Goal: Information Seeking & Learning: Learn about a topic

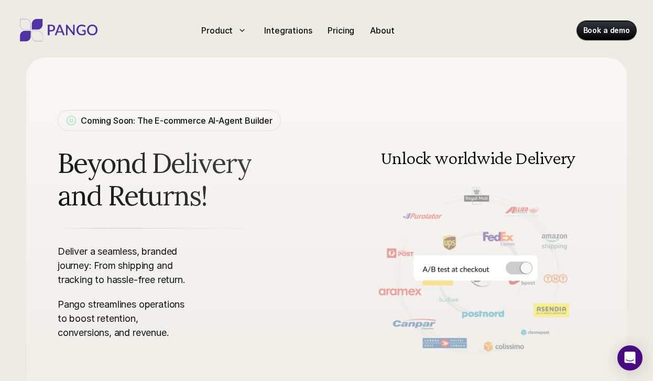
click at [227, 193] on span "Beyond Delivery and Returns!" at bounding box center [187, 180] width 258 height 66
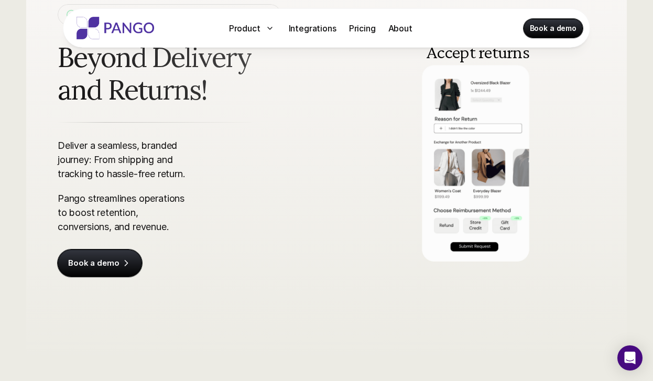
scroll to position [86, 0]
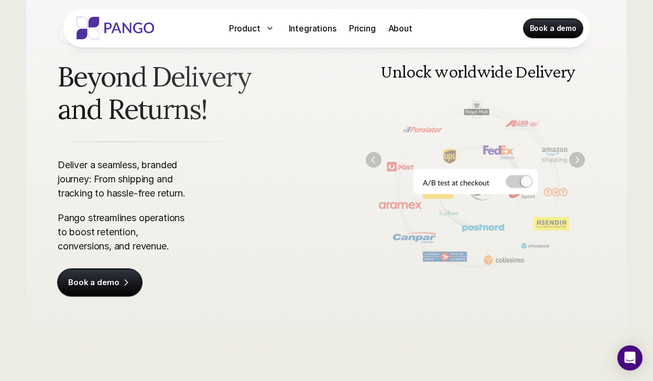
click at [567, 182] on img at bounding box center [475, 159] width 240 height 243
click at [513, 178] on img at bounding box center [475, 159] width 240 height 243
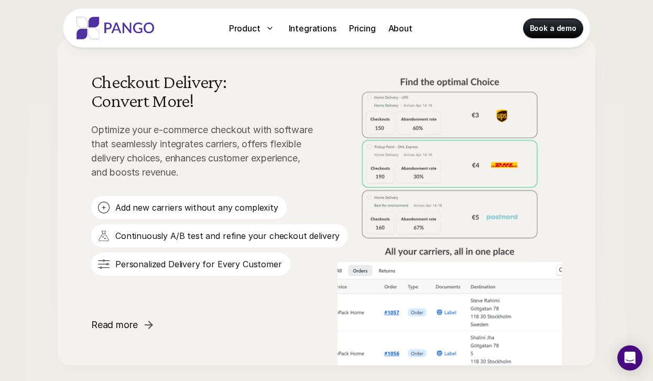
scroll to position [701, 0]
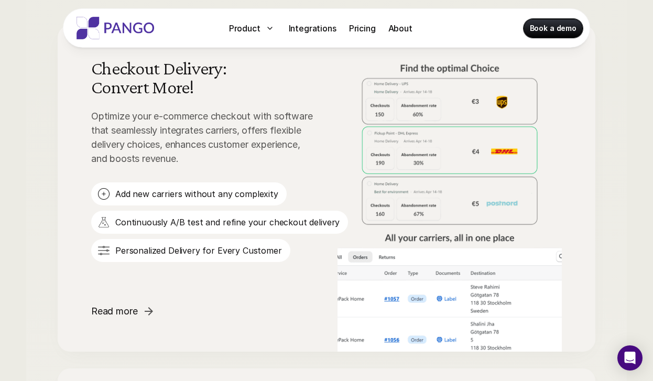
click at [249, 128] on p "Optimize your e-commerce checkout with software that seamlessly integrates carr…" at bounding box center [203, 137] width 225 height 57
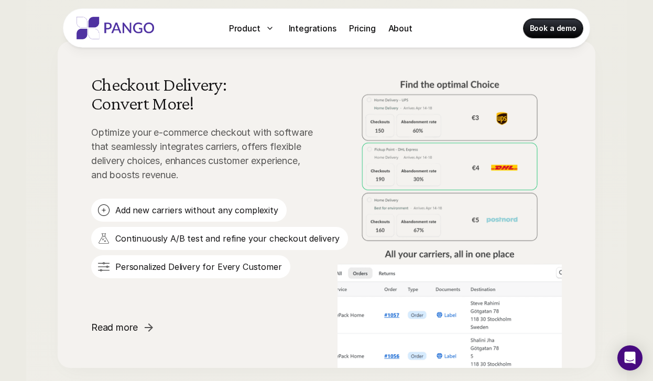
scroll to position [680, 0]
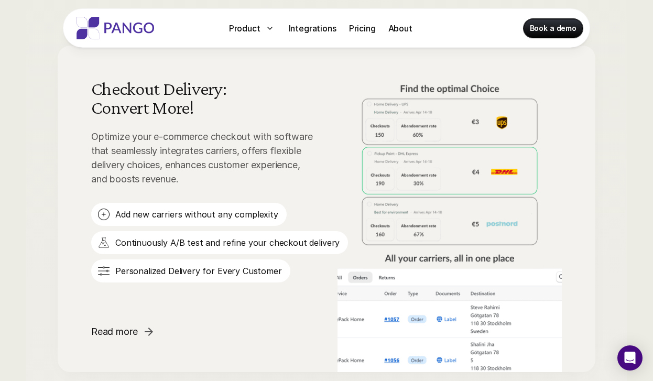
click at [188, 216] on p "Add new carriers without any complexity" at bounding box center [196, 215] width 163 height 12
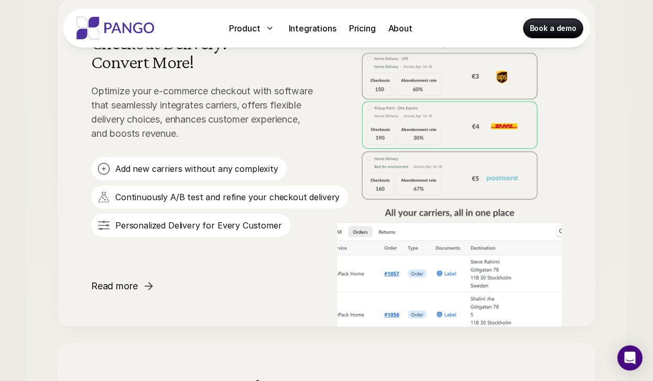
click at [190, 194] on p "Continuously A/B test and refine your checkout delivery" at bounding box center [227, 197] width 224 height 12
click at [166, 227] on p "Personalized Delivery for Every Customer" at bounding box center [198, 226] width 167 height 12
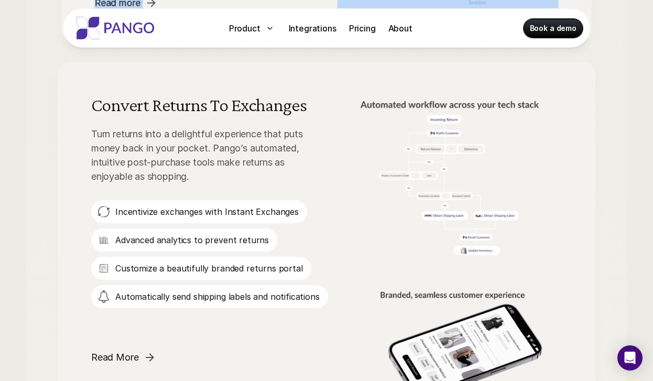
scroll to position [1017, 0]
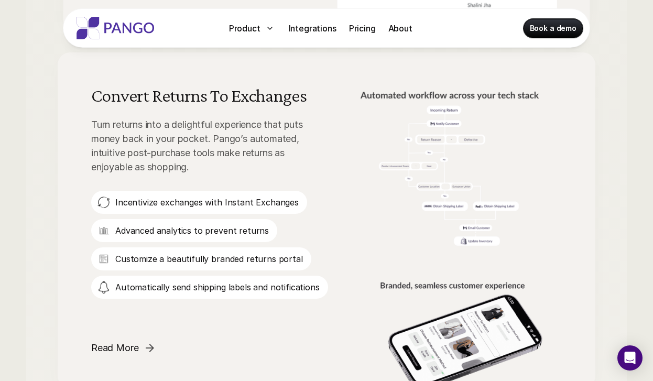
click at [38, 195] on div "Checkout Delivery: Convert More! Optimize your e-commerce checkout with softwar…" at bounding box center [326, 372] width 601 height 1326
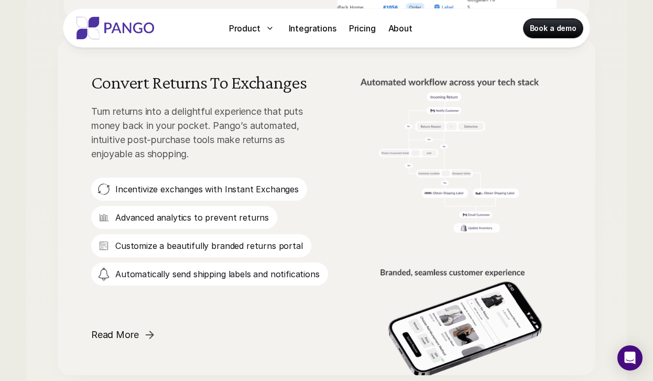
click at [198, 243] on p "Customize a beautifully branded returns portal" at bounding box center [209, 246] width 188 height 12
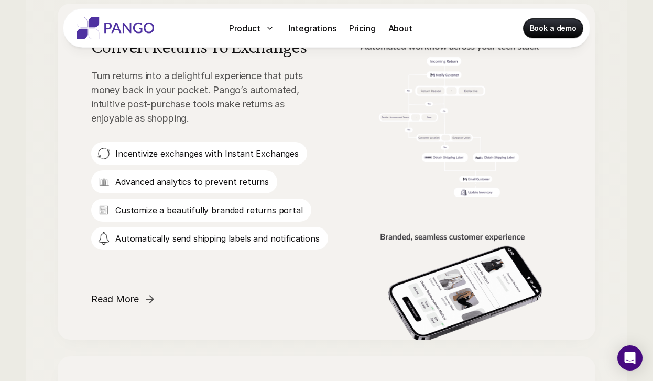
scroll to position [1069, 0]
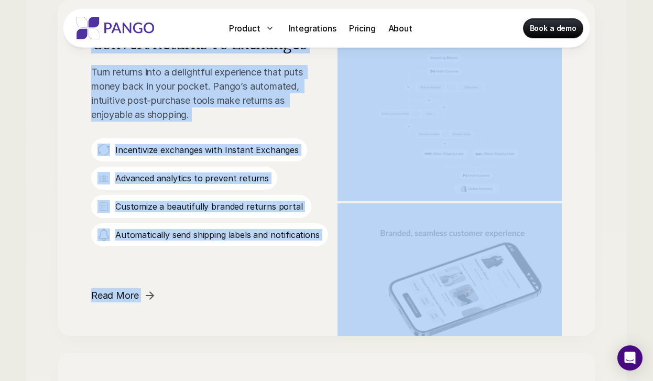
click at [25, 265] on div "One platform to manage all your operations Shipping, tracking, and returns—we c…" at bounding box center [326, 314] width 653 height 1616
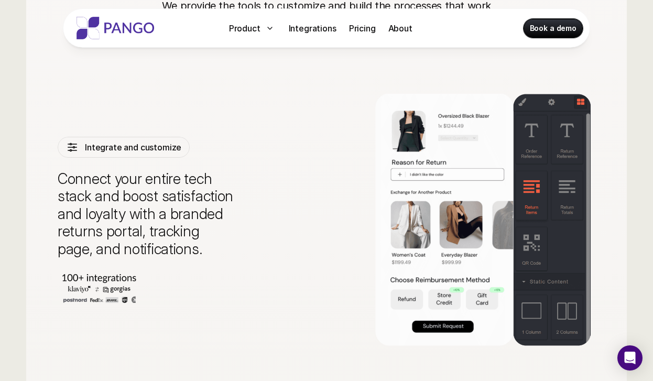
scroll to position [2351, 0]
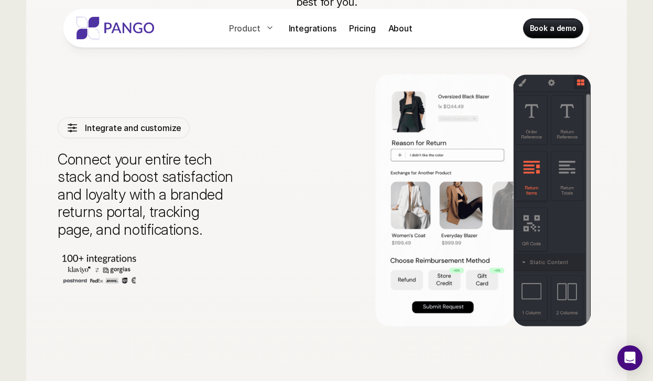
click at [256, 27] on p "Product" at bounding box center [244, 28] width 31 height 13
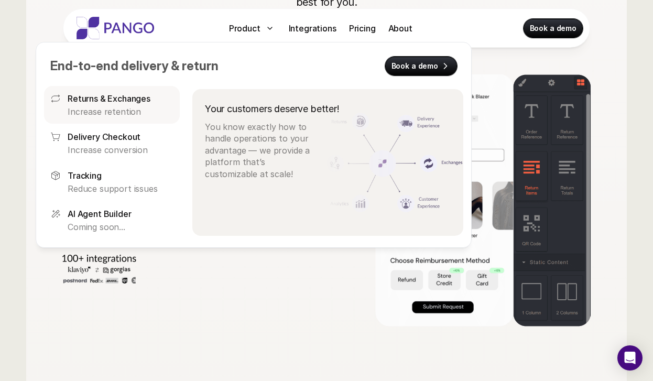
click at [125, 104] on p "Returns & Exchanges" at bounding box center [109, 98] width 83 height 13
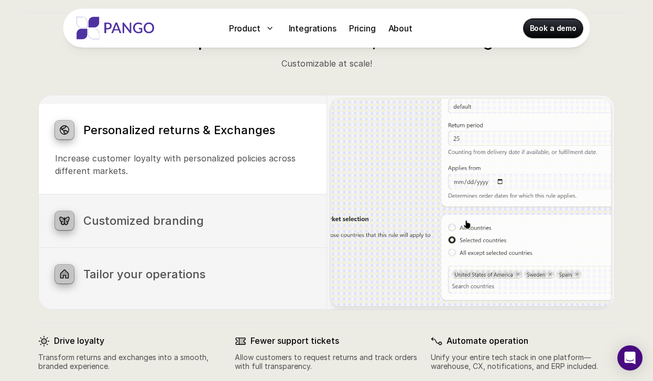
scroll to position [545, 0]
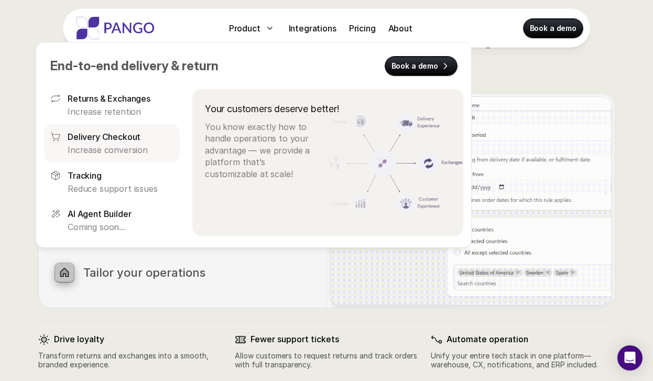
click at [112, 150] on p "Increase conversion" at bounding box center [121, 150] width 106 height 12
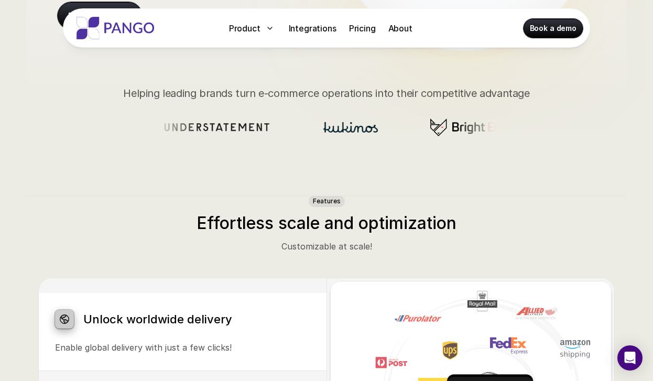
scroll to position [506, 0]
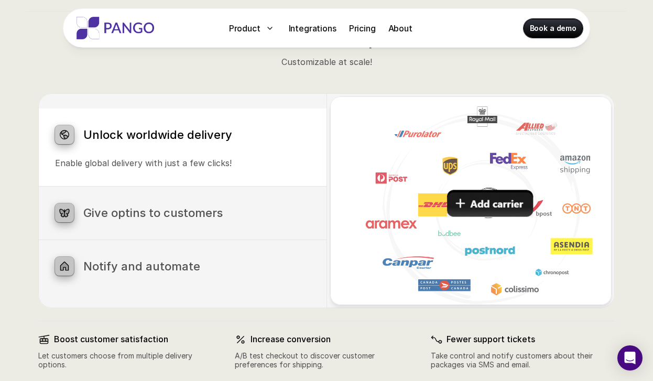
click at [189, 213] on h3 "Give optins to customers" at bounding box center [196, 213] width 226 height 14
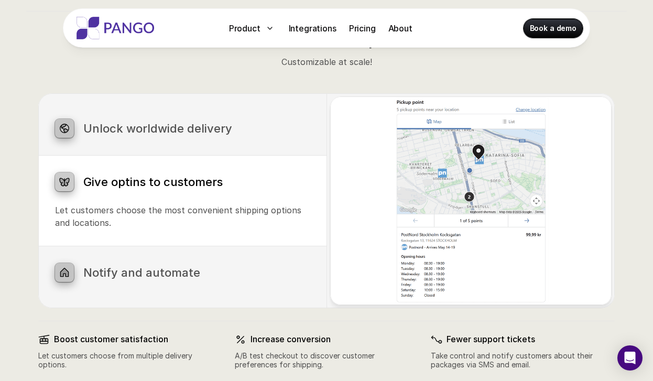
click at [168, 276] on h3 "Notify and automate" at bounding box center [196, 273] width 226 height 14
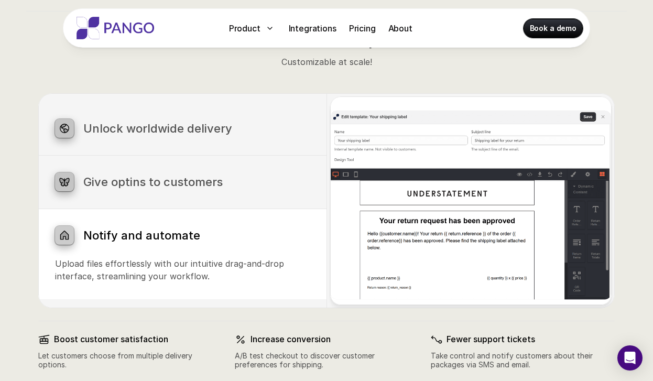
click at [184, 189] on div "Give optins to customers" at bounding box center [182, 181] width 255 height 19
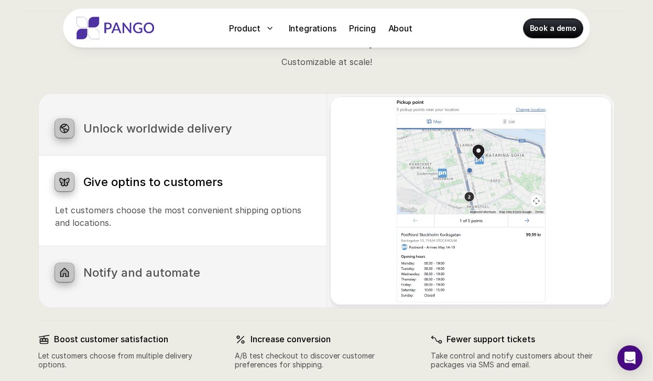
click at [167, 262] on div "Notify and automate Upload files effortlessly with our intuitive drag-and-drop …" at bounding box center [182, 272] width 288 height 53
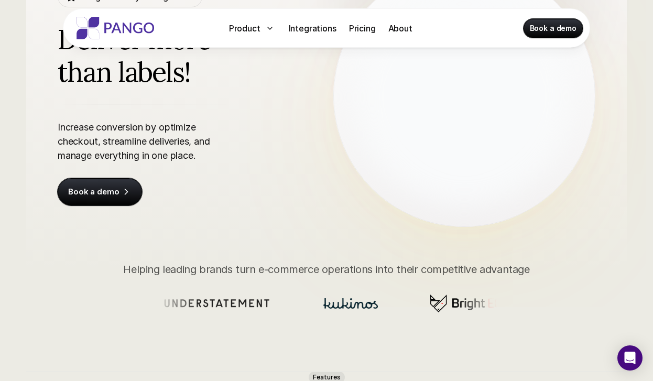
scroll to position [0, 0]
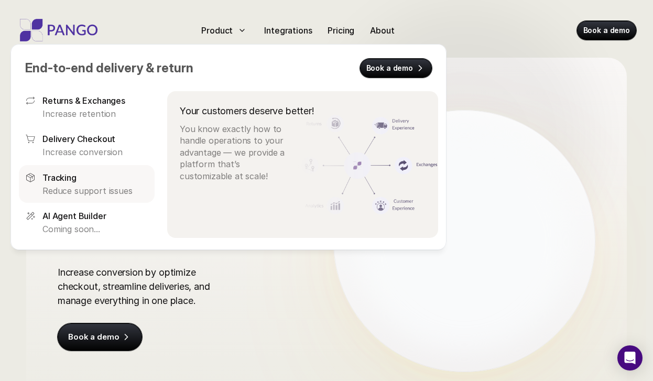
click at [66, 190] on p "Reduce support issues" at bounding box center [95, 190] width 106 height 12
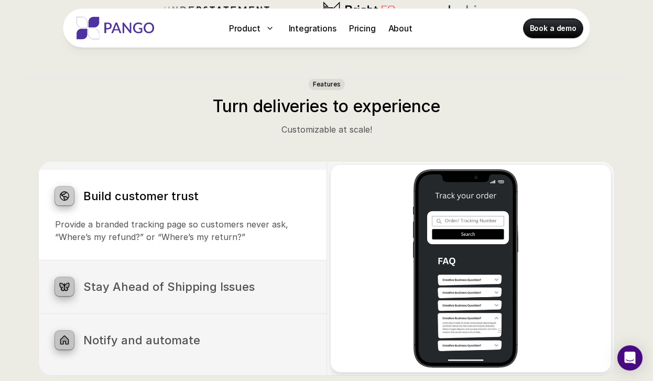
scroll to position [508, 0]
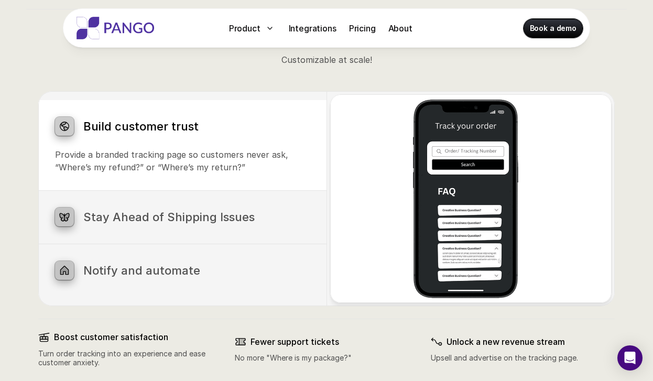
click at [106, 210] on h3 "Stay Ahead of Shipping Issues" at bounding box center [196, 217] width 226 height 14
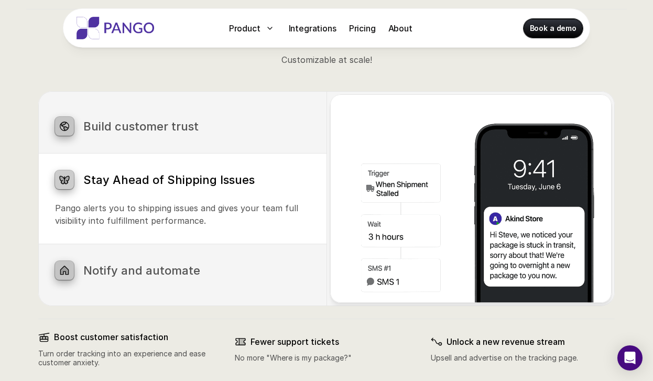
click at [148, 267] on h3 "Notify and automate" at bounding box center [196, 271] width 226 height 14
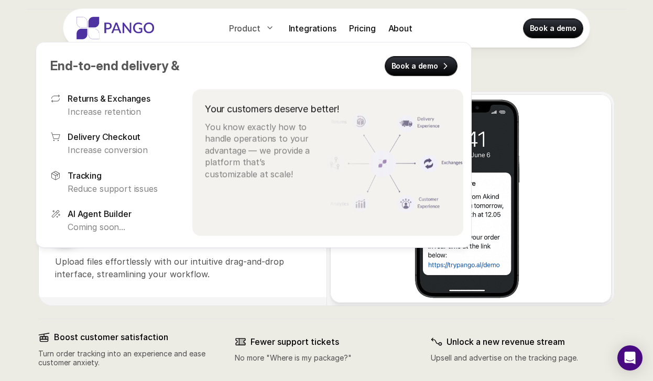
click at [243, 31] on p "Product" at bounding box center [244, 28] width 31 height 13
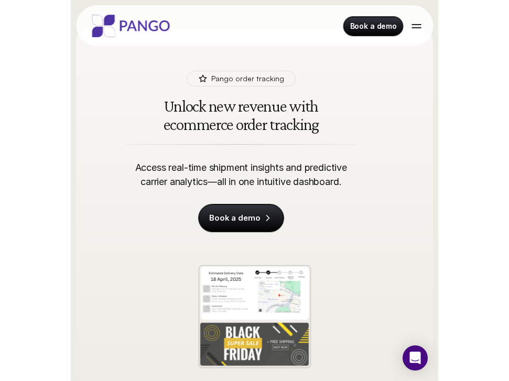
scroll to position [0, 0]
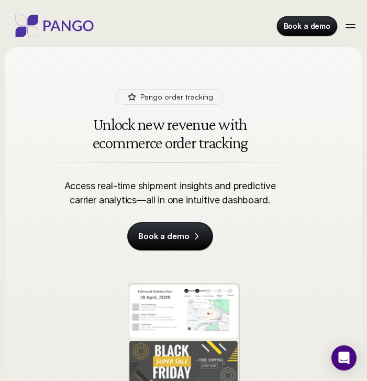
click at [349, 27] on div at bounding box center [350, 27] width 9 height 1
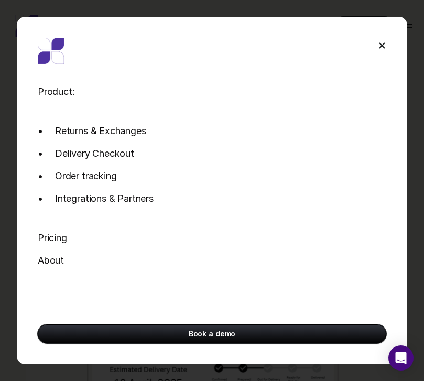
click at [378, 43] on div at bounding box center [382, 45] width 17 height 17
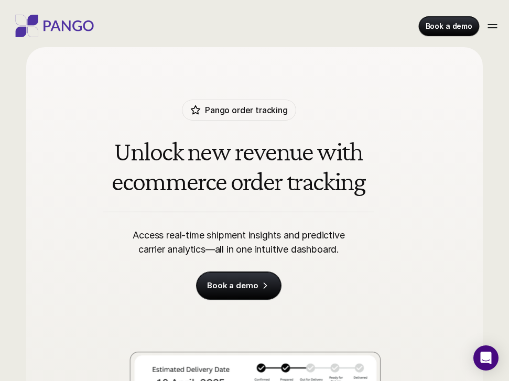
click at [486, 29] on div at bounding box center [492, 26] width 17 height 17
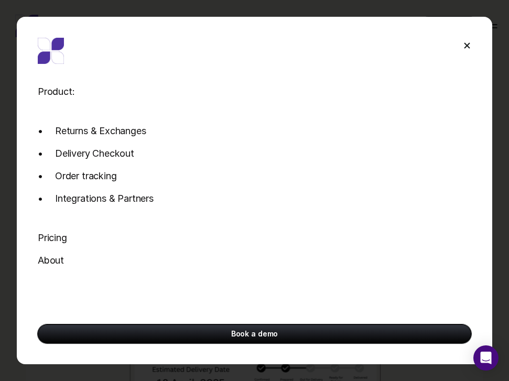
click at [465, 46] on div at bounding box center [467, 45] width 6 height 6
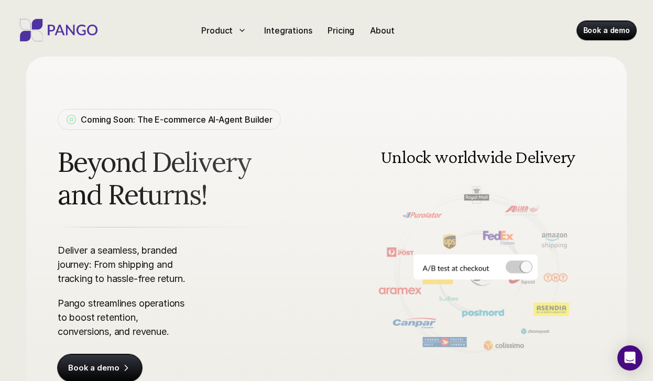
scroll to position [2, 0]
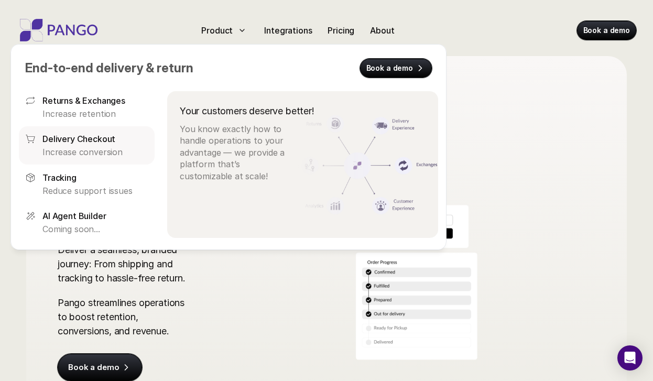
click at [94, 129] on link "Delivery Checkout Increase conversion" at bounding box center [87, 145] width 136 height 38
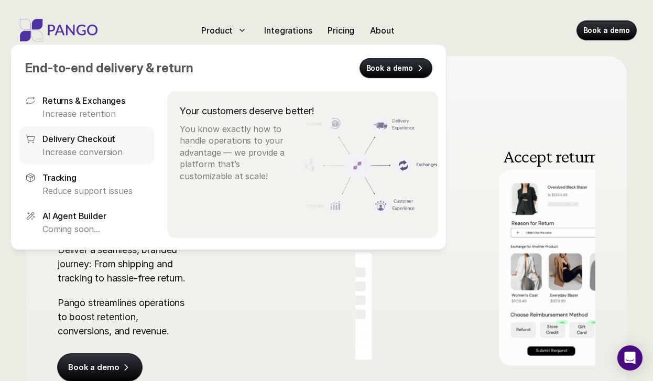
scroll to position [58, 0]
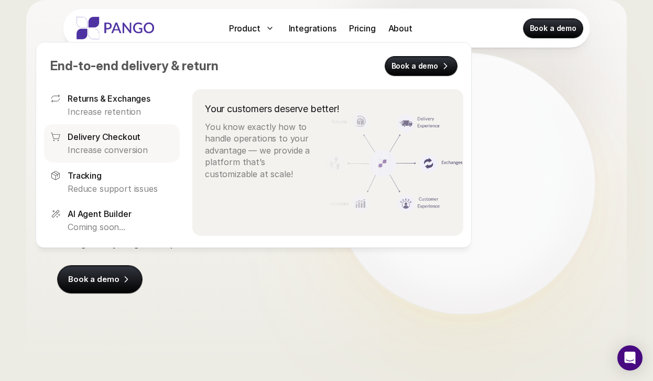
click at [91, 145] on p "Increase conversion" at bounding box center [121, 150] width 106 height 12
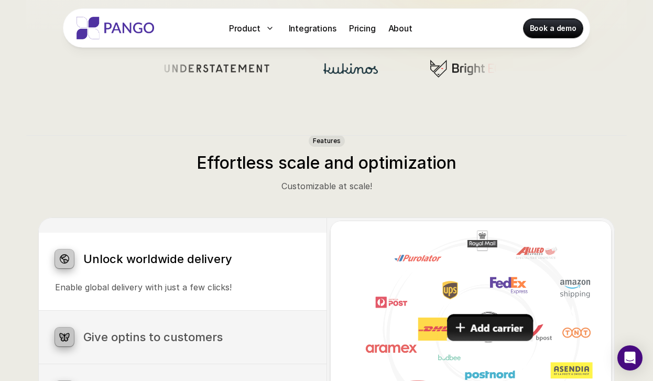
scroll to position [575, 0]
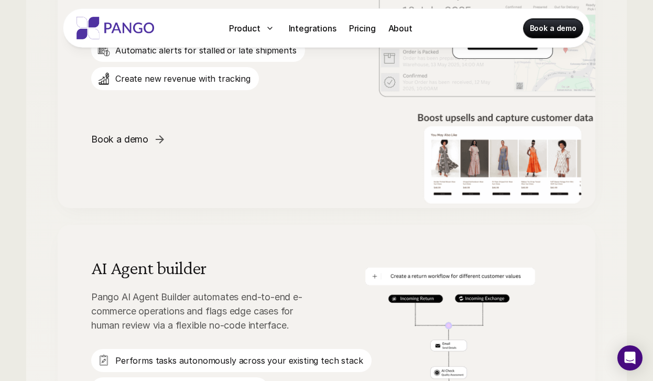
scroll to position [1582, 0]
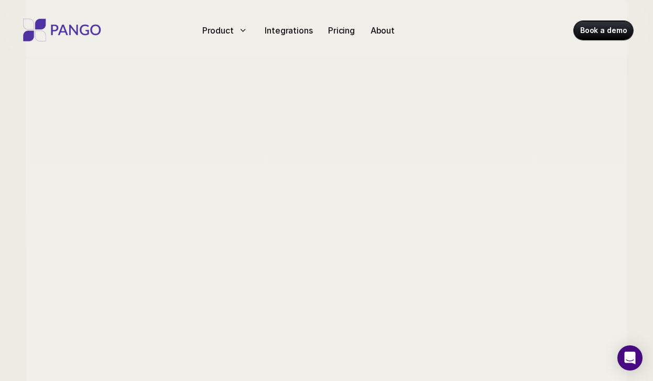
scroll to position [1086, 0]
